Goal: Check status

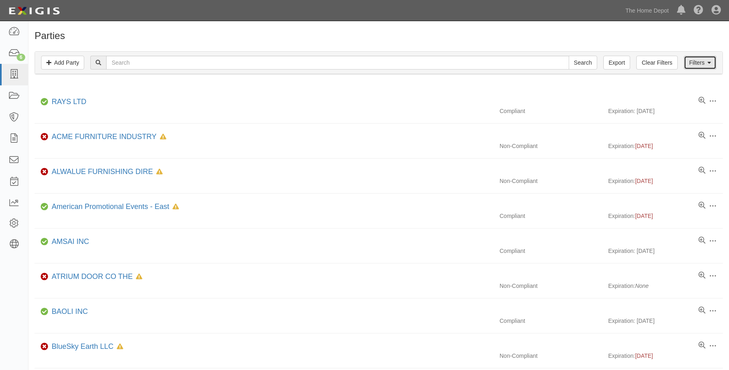
click at [701, 65] on link "Filters" at bounding box center [700, 63] width 33 height 14
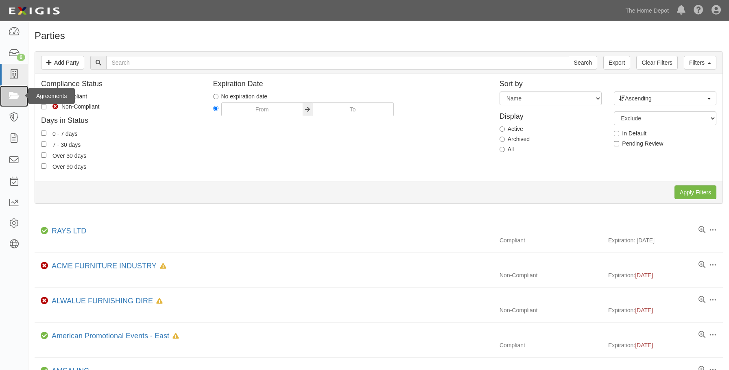
click at [11, 96] on icon at bounding box center [13, 95] width 11 height 9
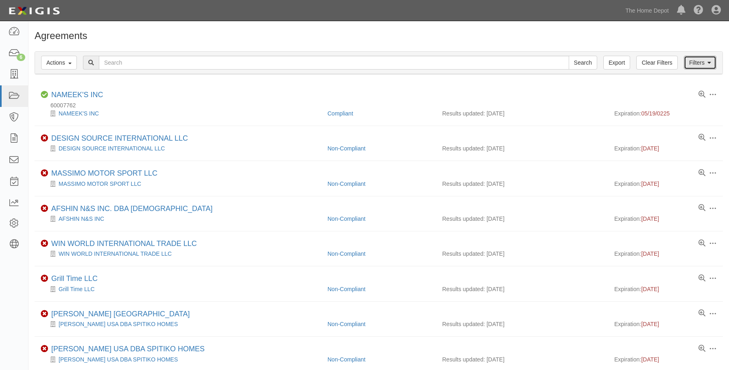
click at [692, 59] on link "Filters" at bounding box center [700, 63] width 33 height 14
drag, startPoint x: 0, startPoint y: 0, endPoint x: 708, endPoint y: 62, distance: 710.2
click at [692, 59] on link "Filters" at bounding box center [700, 63] width 33 height 14
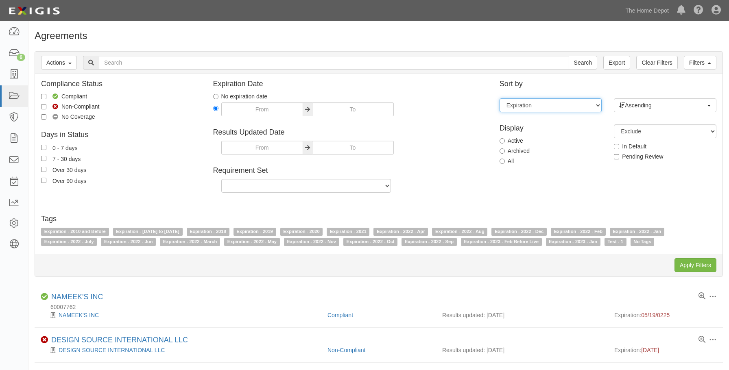
click at [588, 106] on select "Expiration End date Name Results updated" at bounding box center [550, 105] width 102 height 14
click at [590, 107] on select "Expiration End date Name Results updated" at bounding box center [550, 105] width 102 height 14
click at [594, 105] on select "Expiration End date Name Results updated" at bounding box center [550, 105] width 102 height 14
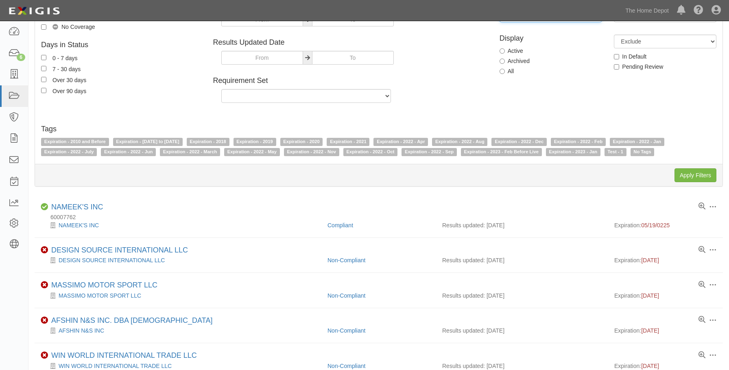
scroll to position [122, 0]
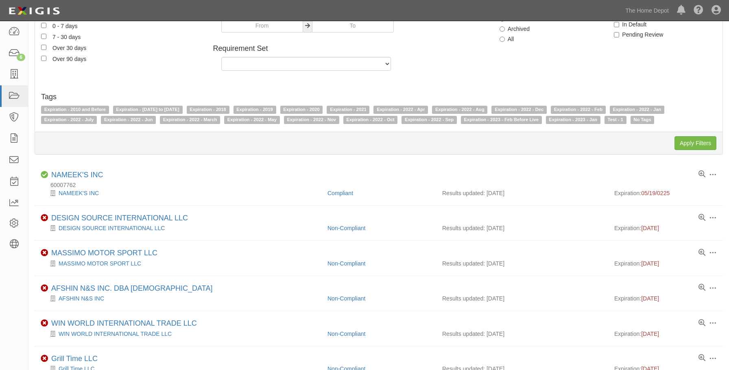
click at [648, 56] on div "Compliance Status Compliant Non-Compliant No Coverage Days in Status 0 - 7 days…" at bounding box center [378, 19] width 687 height 122
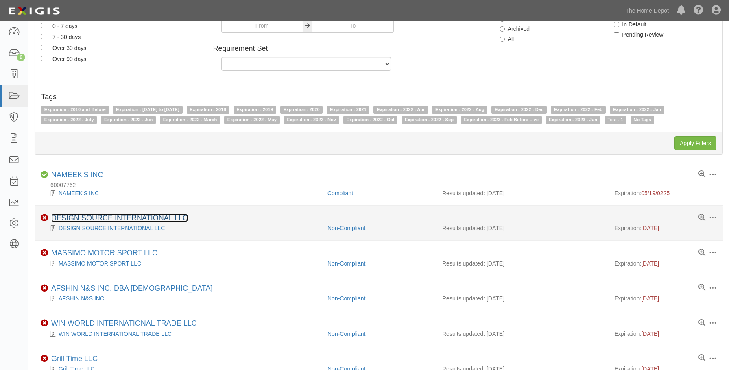
click at [81, 214] on link "DESIGN SOURCE INTERNATIONAL LLC" at bounding box center [119, 218] width 137 height 8
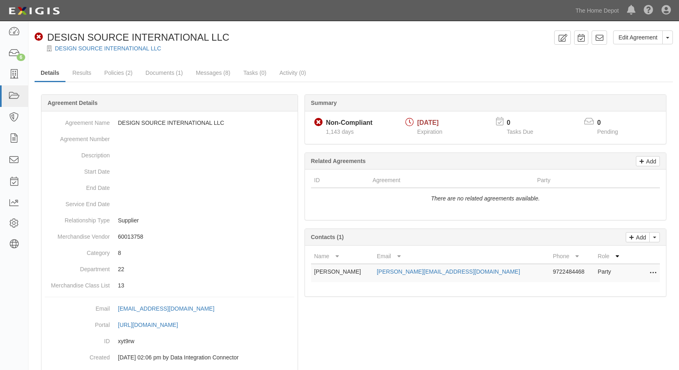
click at [536, 319] on div at bounding box center [354, 250] width 638 height 287
click at [575, 224] on div "Summary Non-Compliant Non-Compliant 1,143 days 07/28/2022 Expiration 0 Tasks Du…" at bounding box center [485, 199] width 369 height 211
click at [492, 59] on div at bounding box center [353, 55] width 651 height 6
